Goal: Transaction & Acquisition: Register for event/course

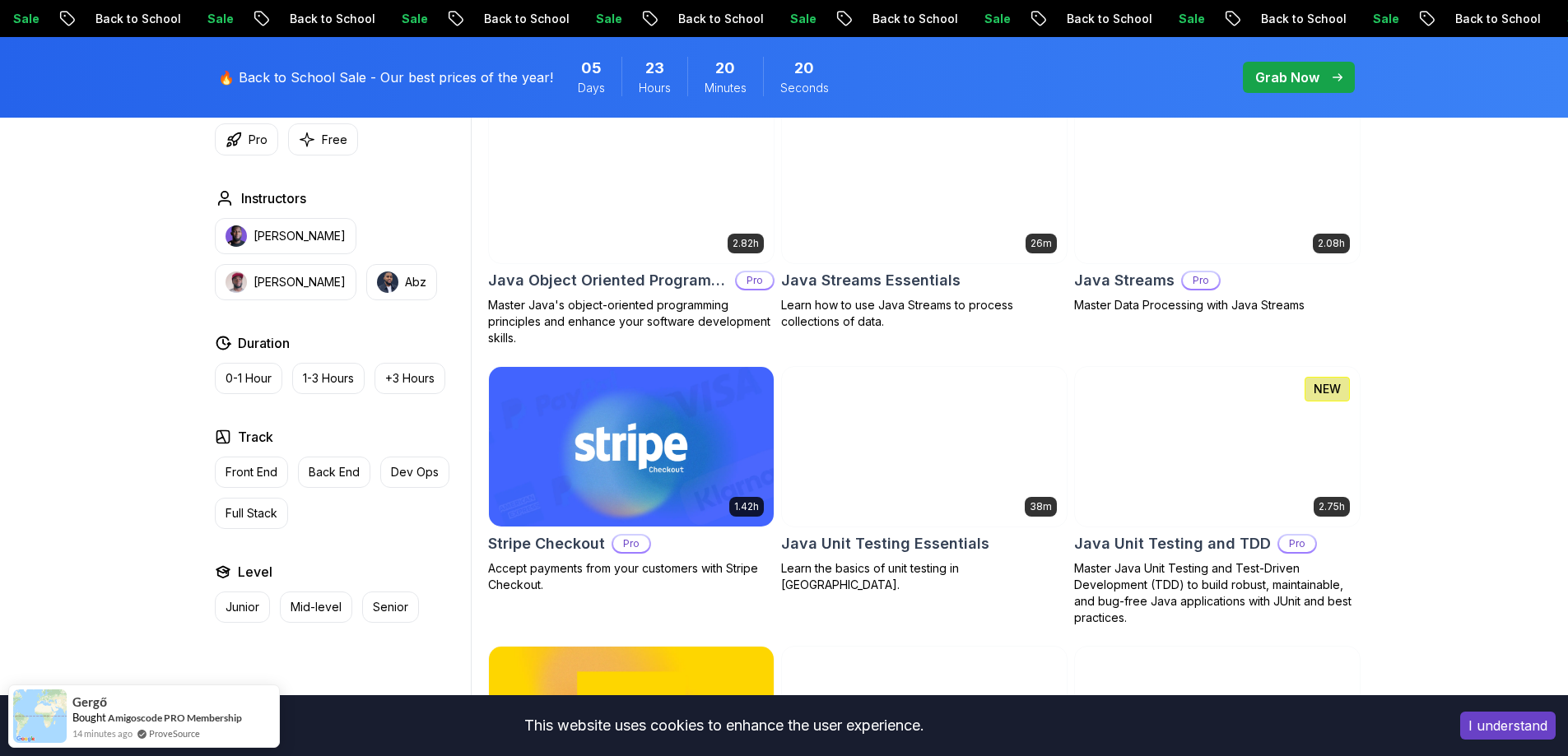
scroll to position [2634, 0]
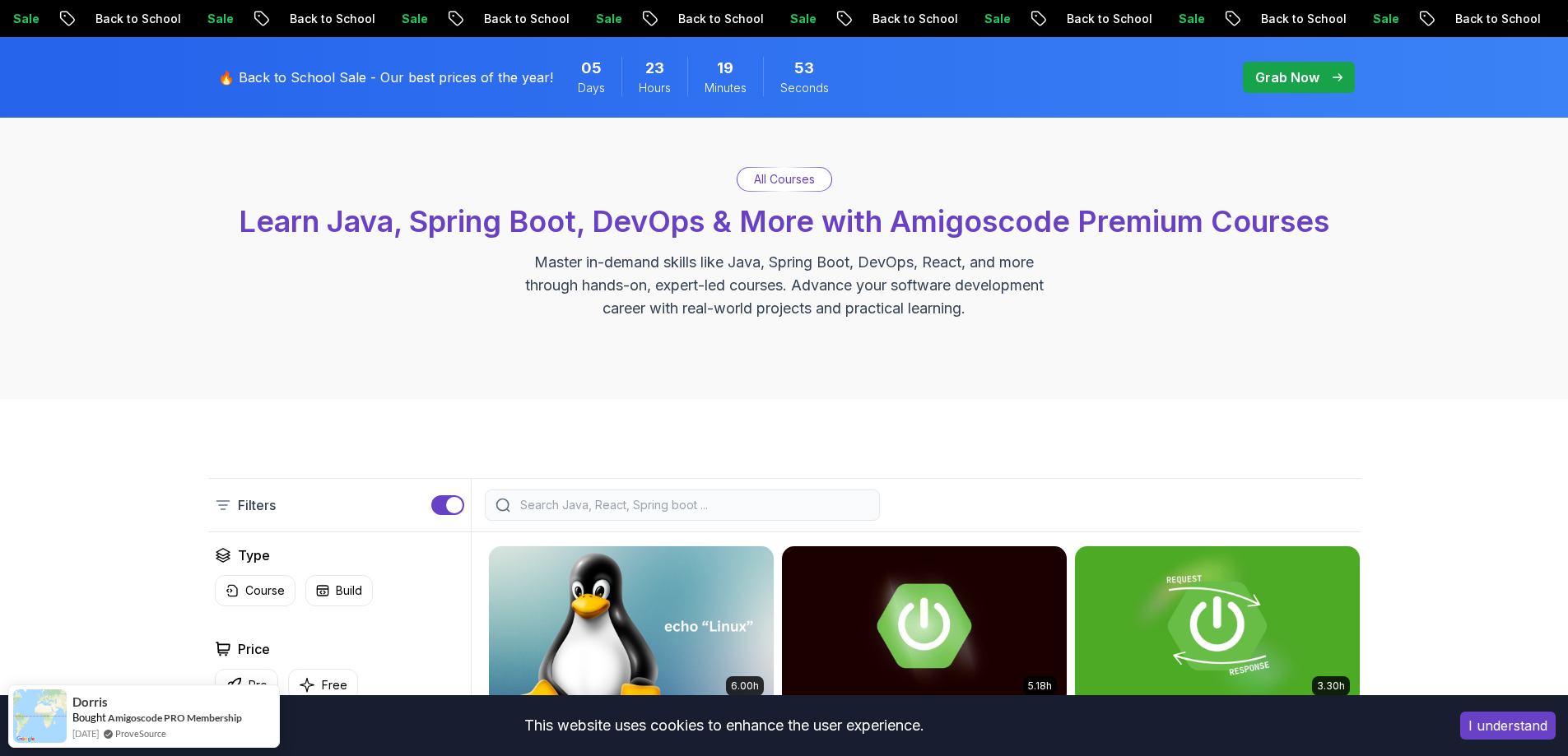
scroll to position [0, 0]
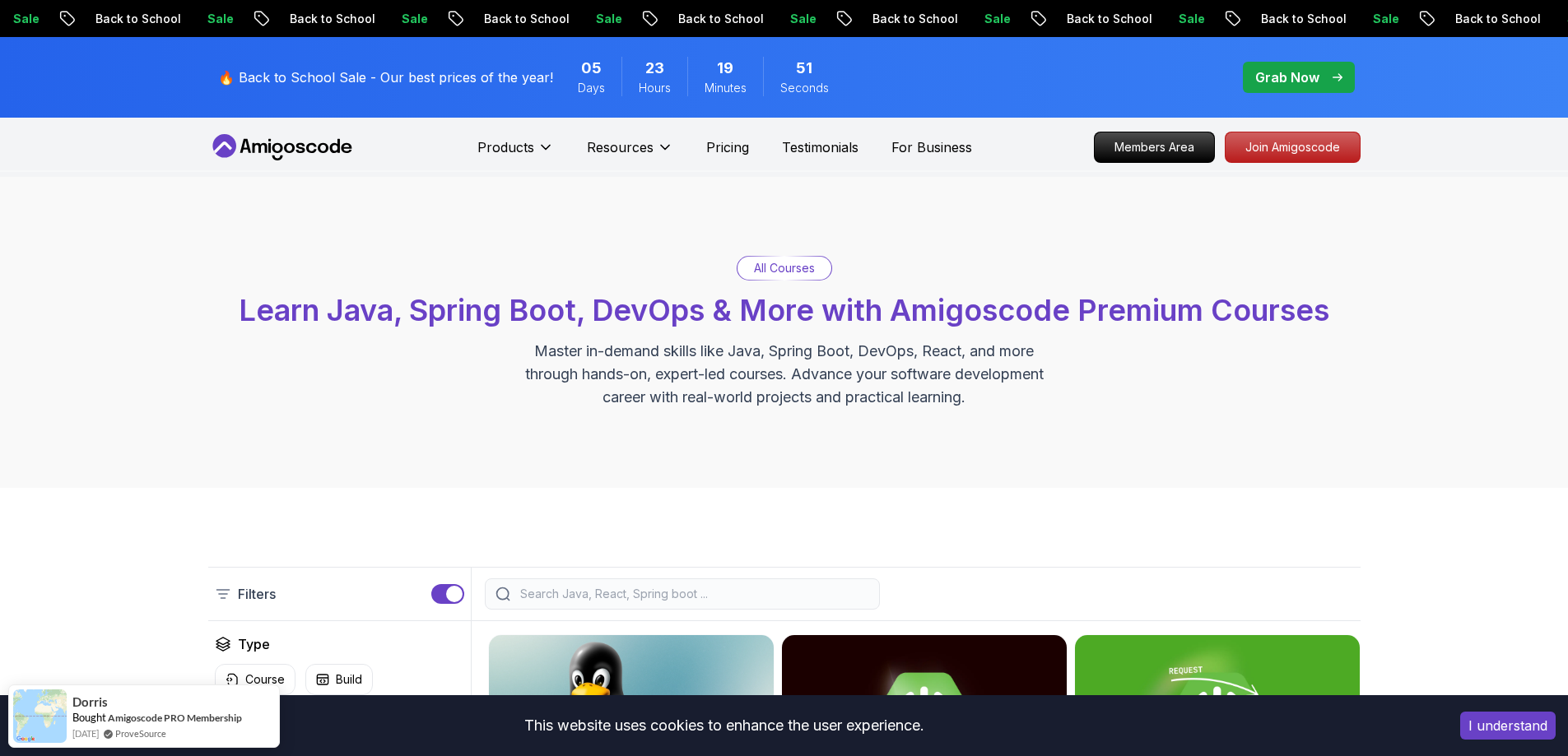
click at [750, 151] on div "Products Resources Resources Team Meet our awesome team members Blog The latest…" at bounding box center [725, 147] width 495 height 33
click at [723, 148] on p "Pricing" at bounding box center [727, 148] width 43 height 20
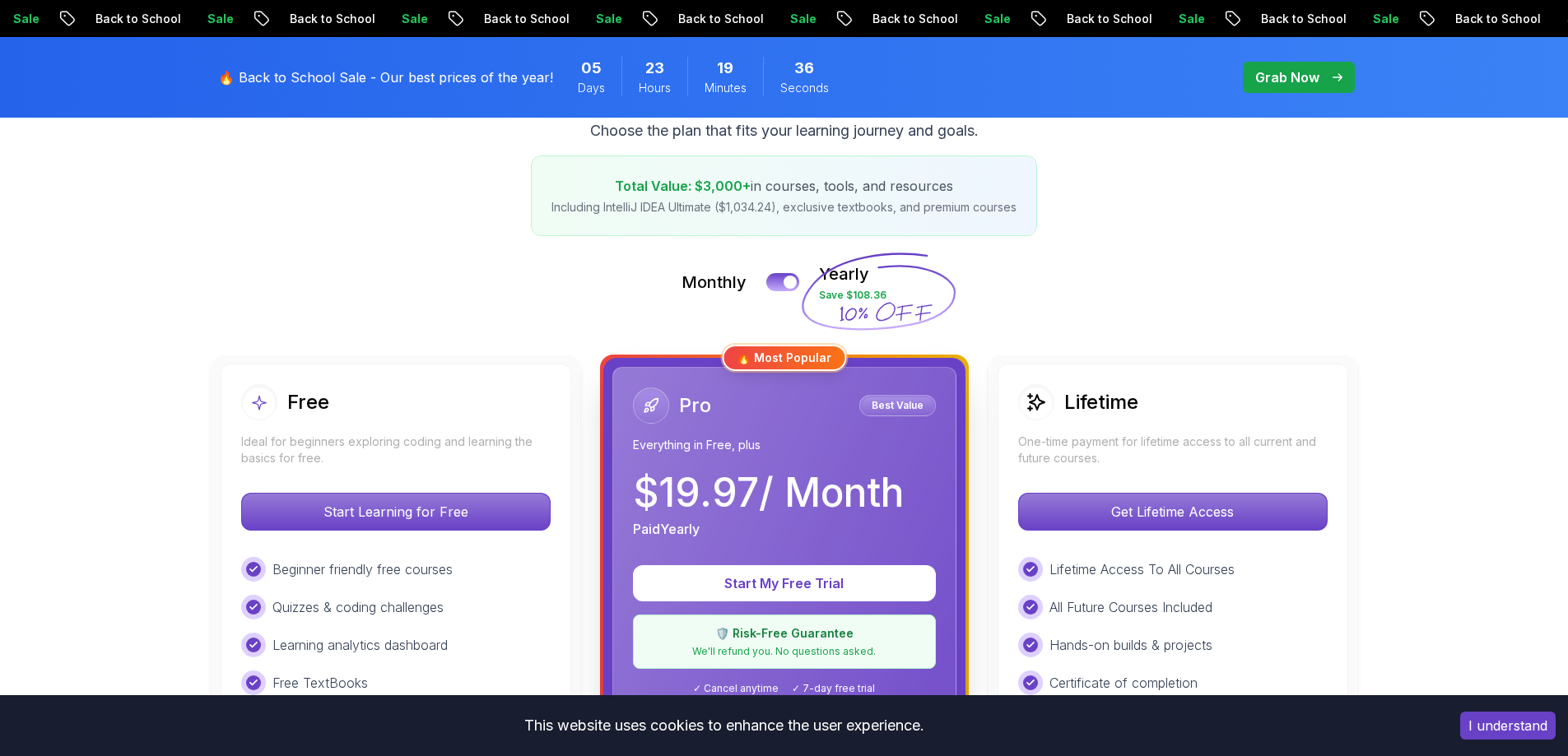
scroll to position [494, 0]
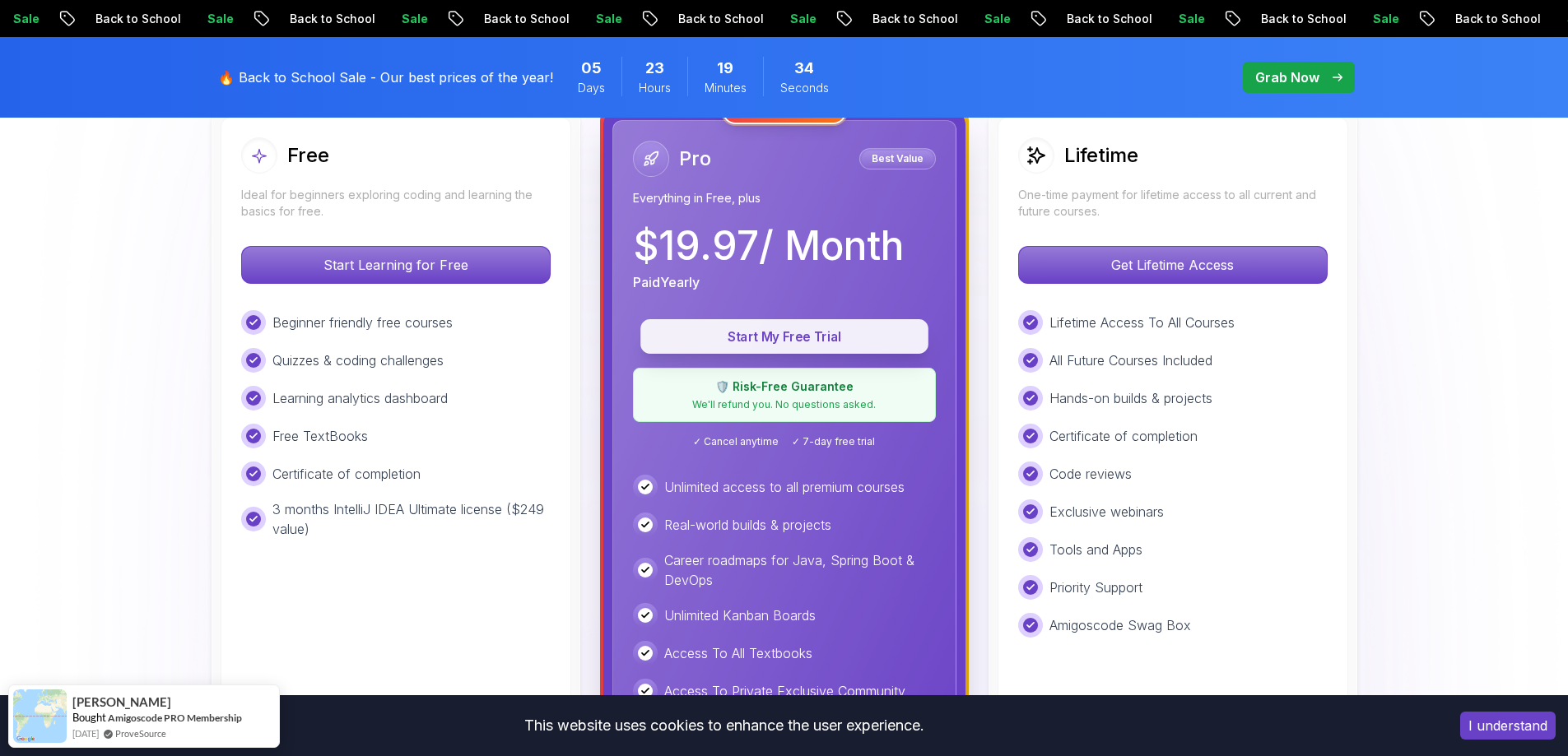
click at [683, 325] on button "Start My Free Trial" at bounding box center [784, 337] width 288 height 35
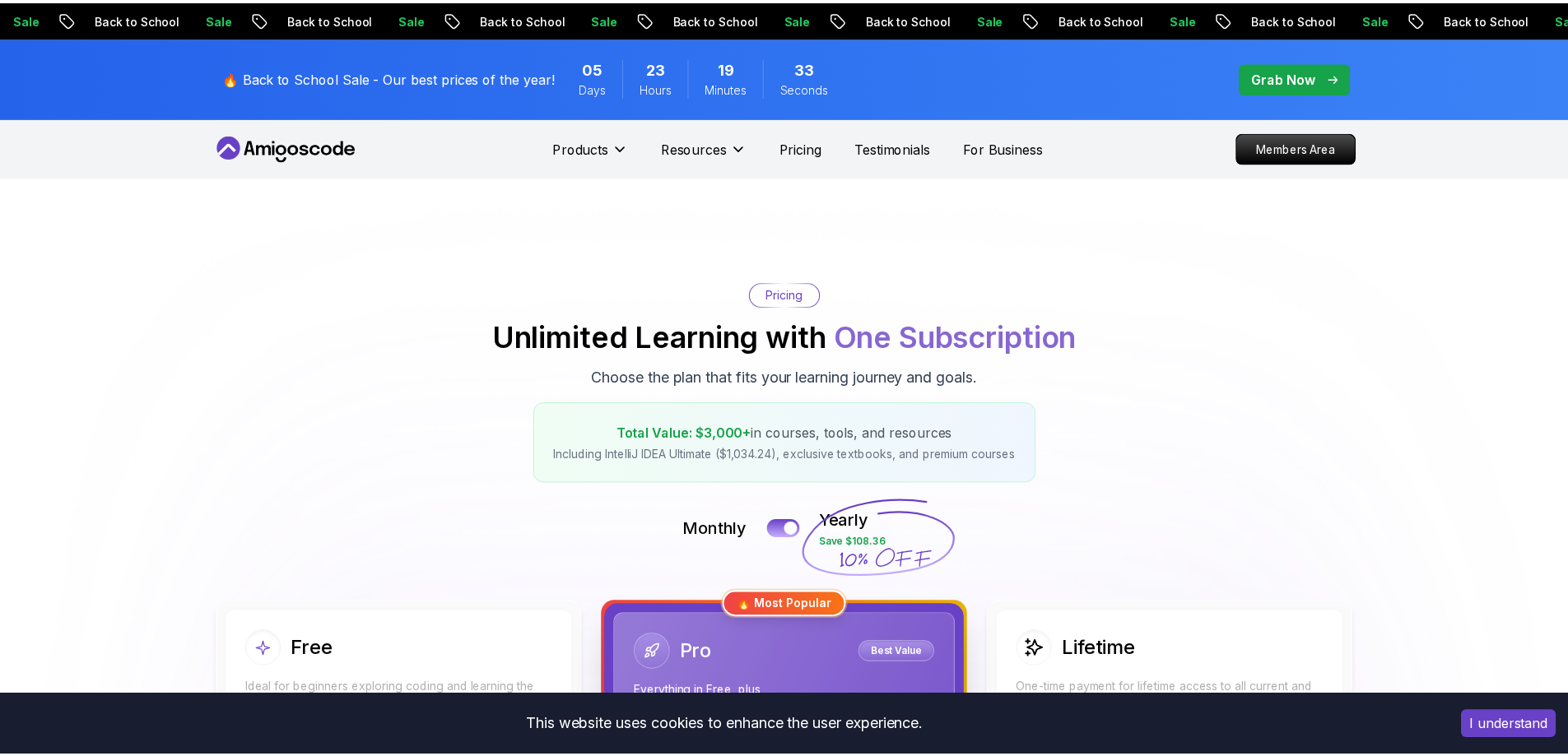
scroll to position [24, 0]
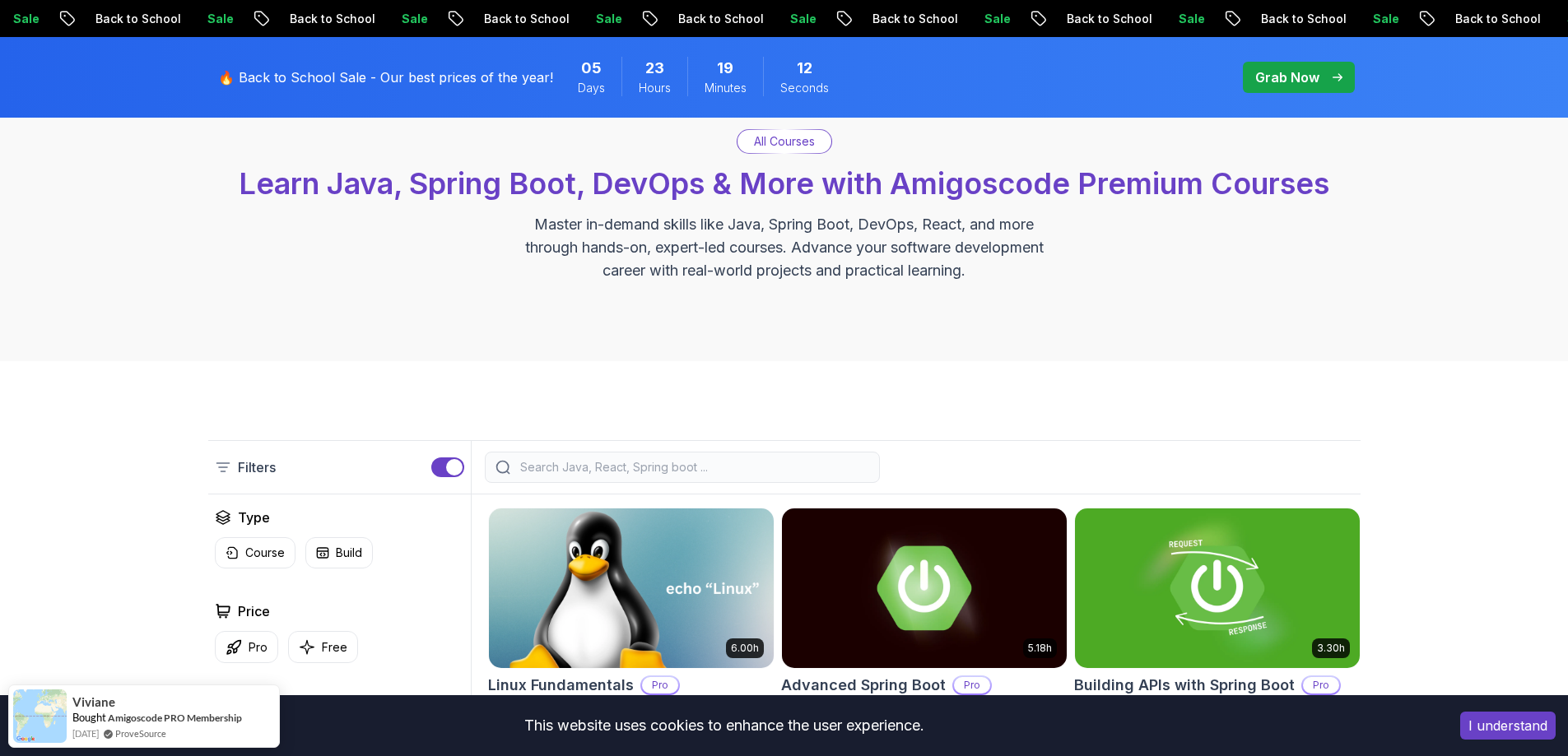
scroll to position [247, 0]
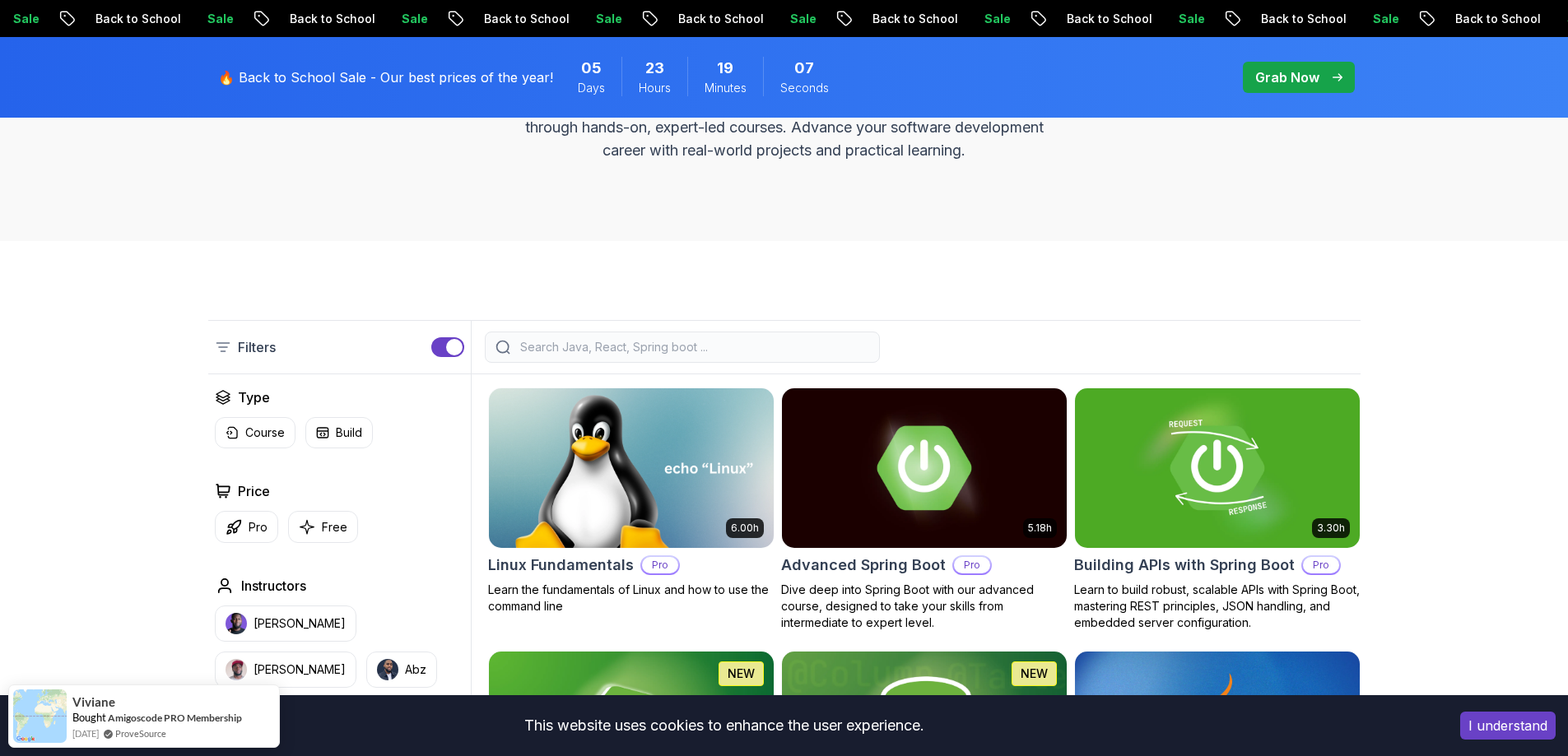
click at [588, 352] on input "search" at bounding box center [693, 347] width 353 height 16
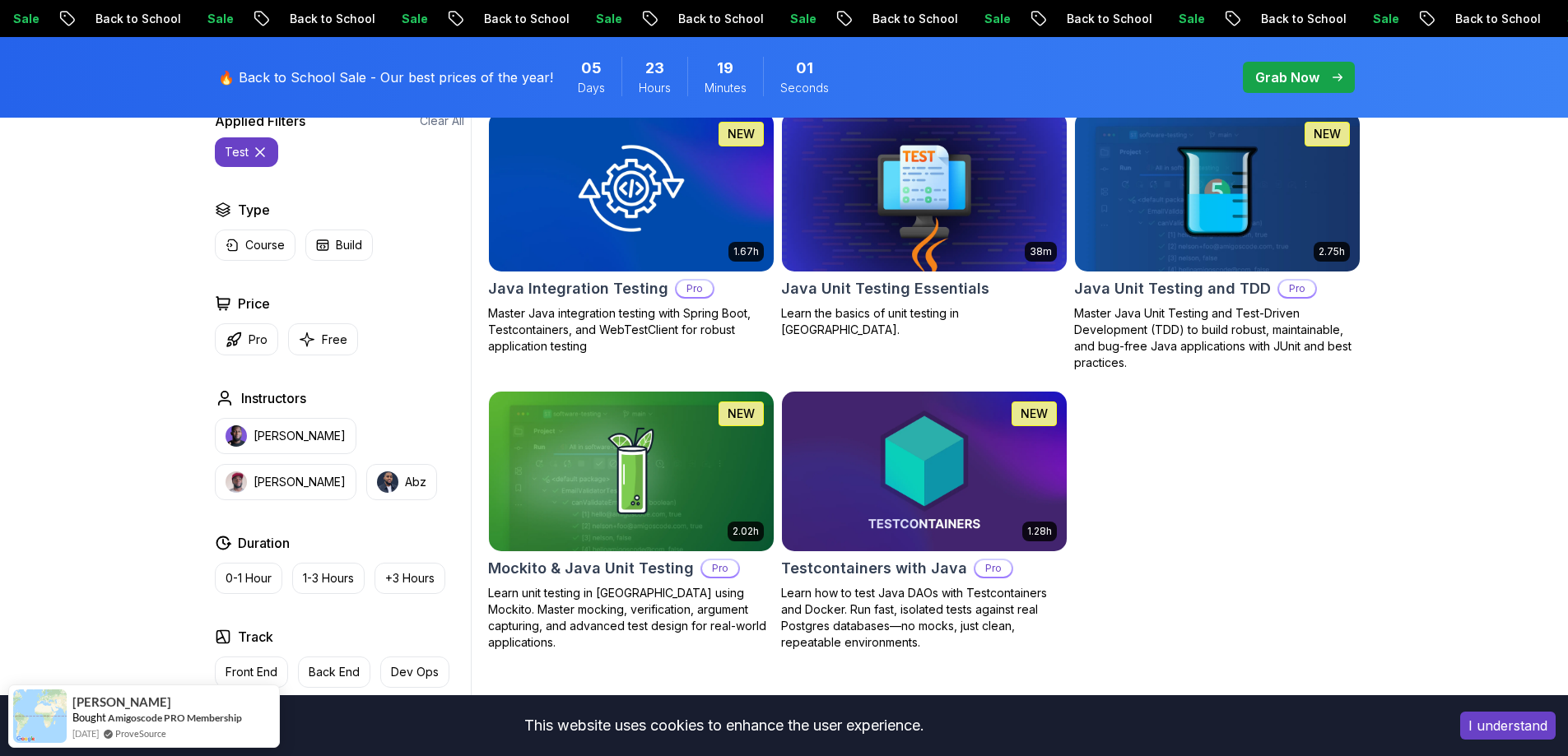
scroll to position [494, 0]
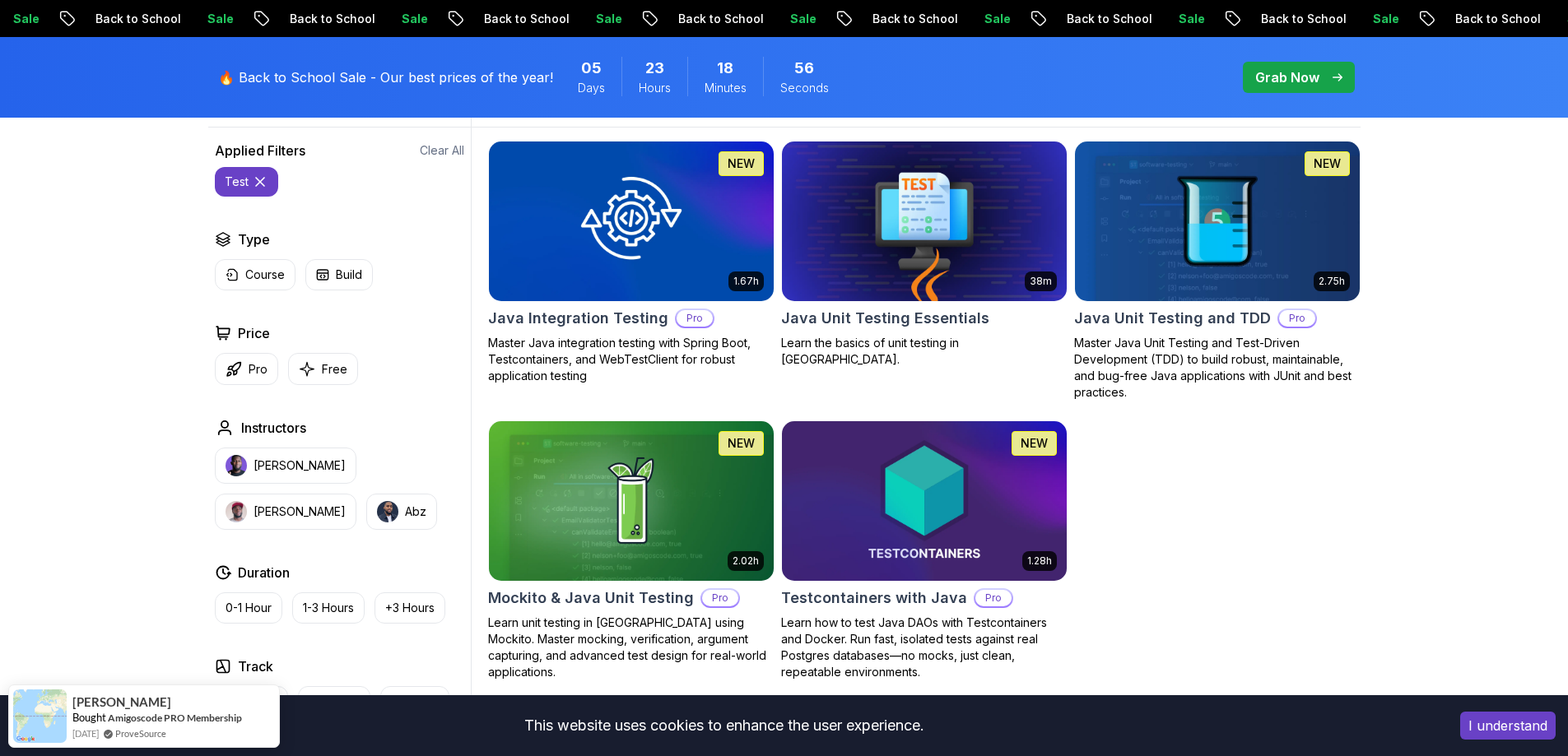
type input "Test"
click at [866, 251] on img at bounding box center [923, 221] width 299 height 167
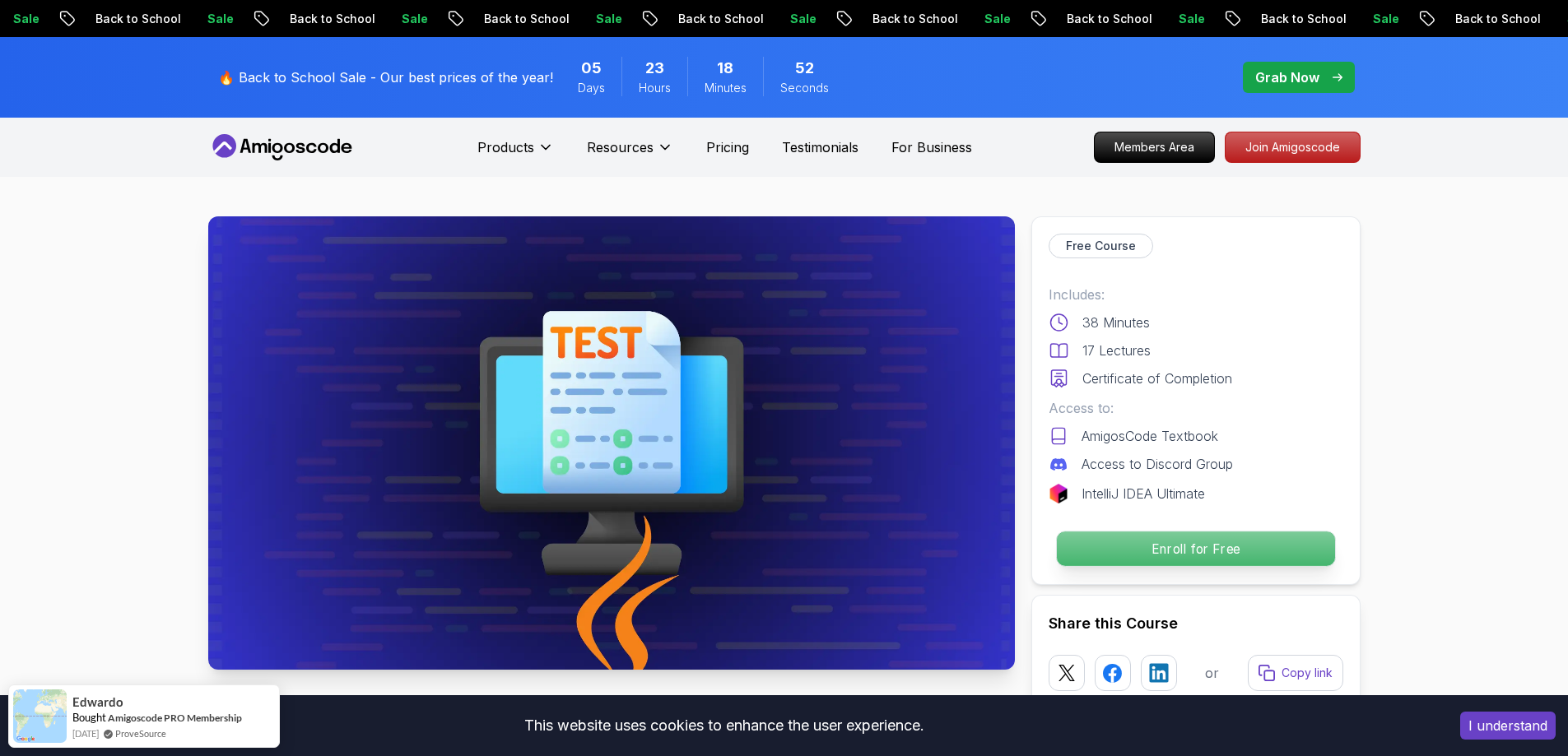
click at [1100, 544] on p "Enroll for Free" at bounding box center [1195, 549] width 279 height 35
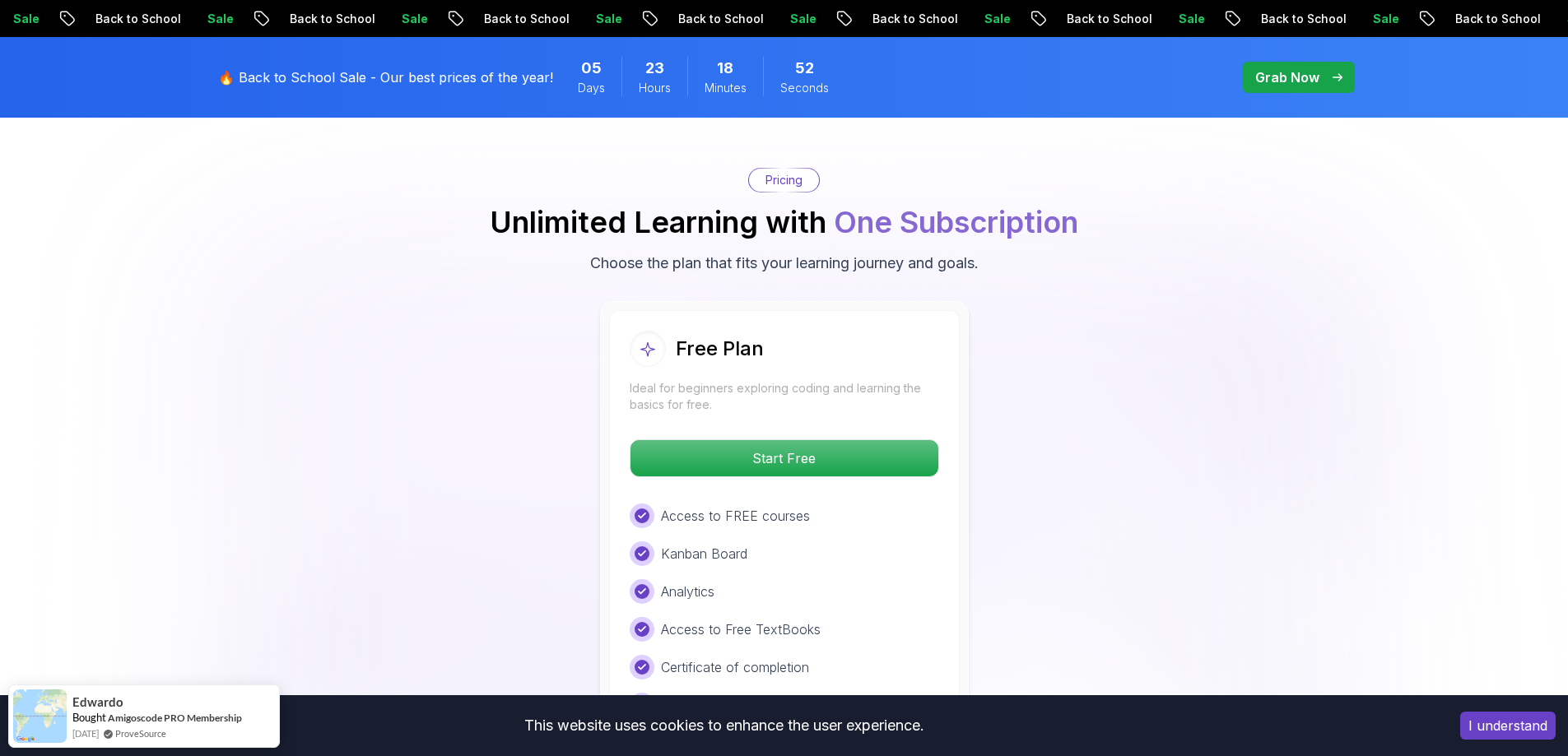
scroll to position [2551, 0]
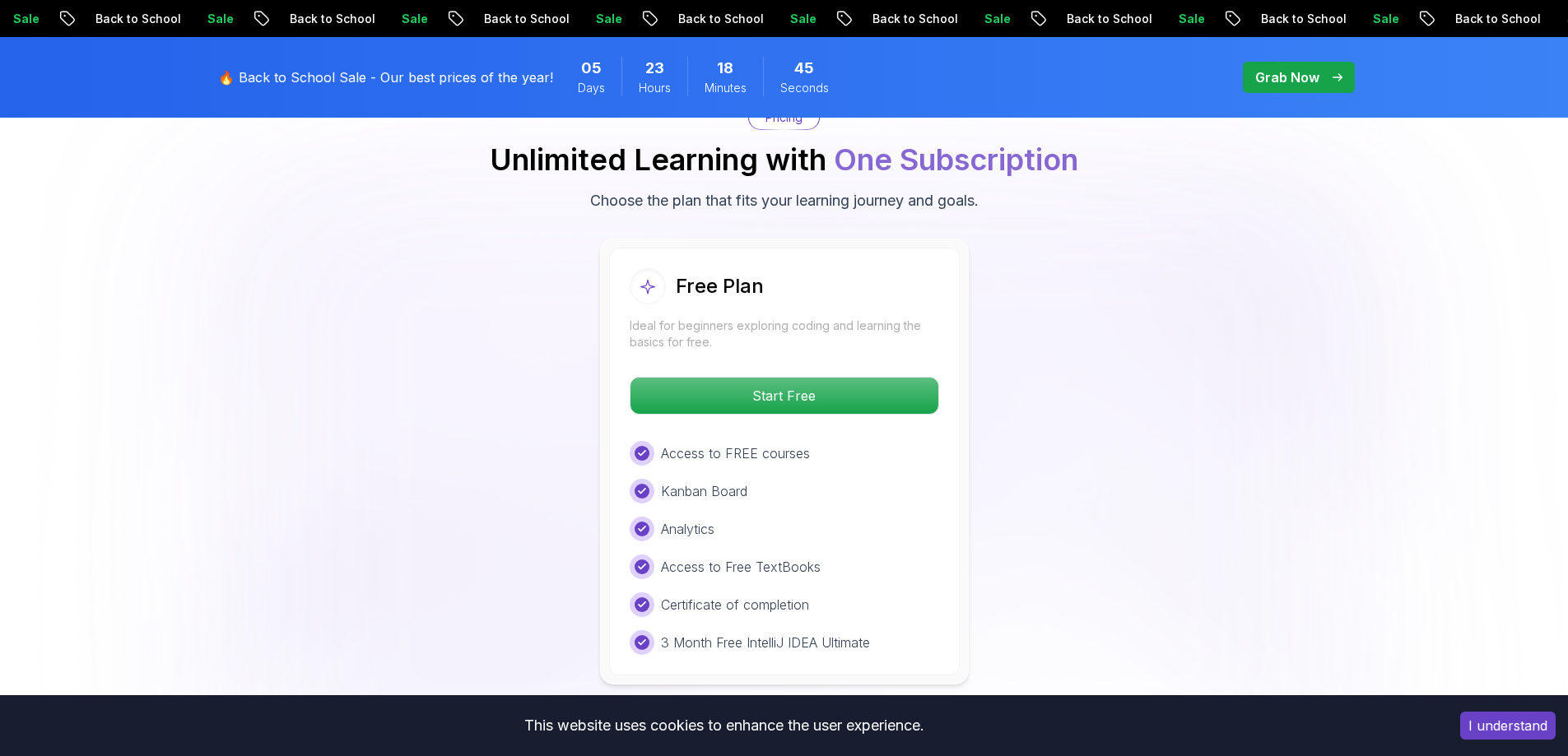
click at [895, 420] on div "Free Plan Ideal for beginners exploring coding and learning the basics for free…" at bounding box center [784, 461] width 351 height 428
click at [888, 404] on p "Start Free" at bounding box center [784, 396] width 292 height 35
